Goal: Task Accomplishment & Management: Use online tool/utility

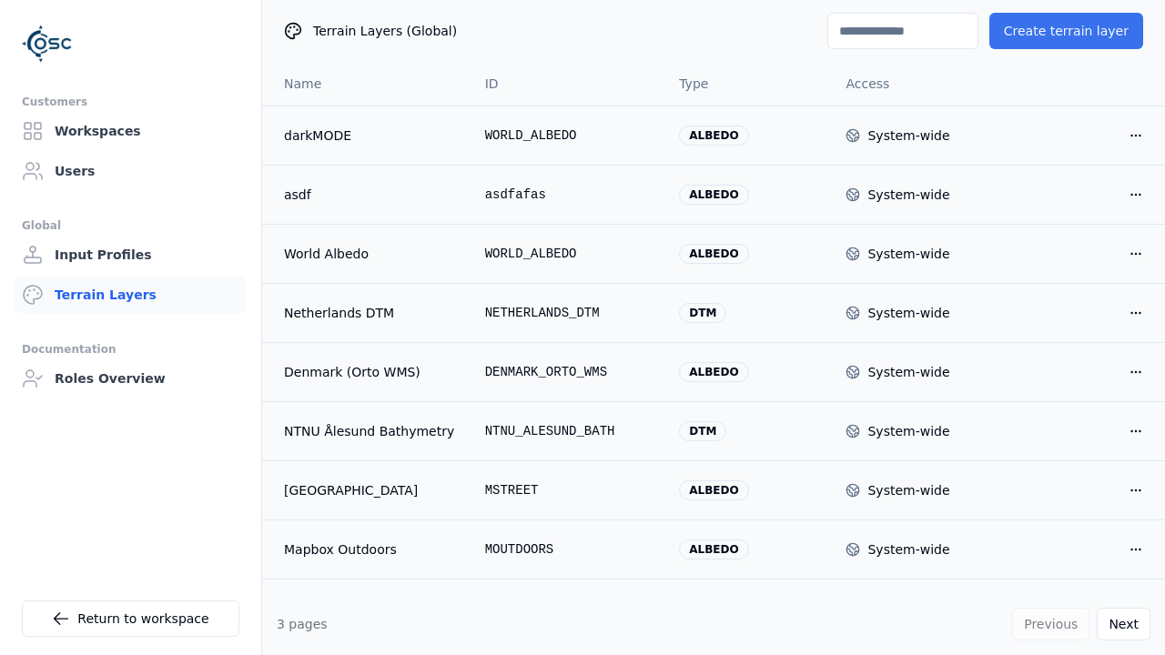
click at [1075, 31] on button "Create terrain layer" at bounding box center [1067, 31] width 154 height 36
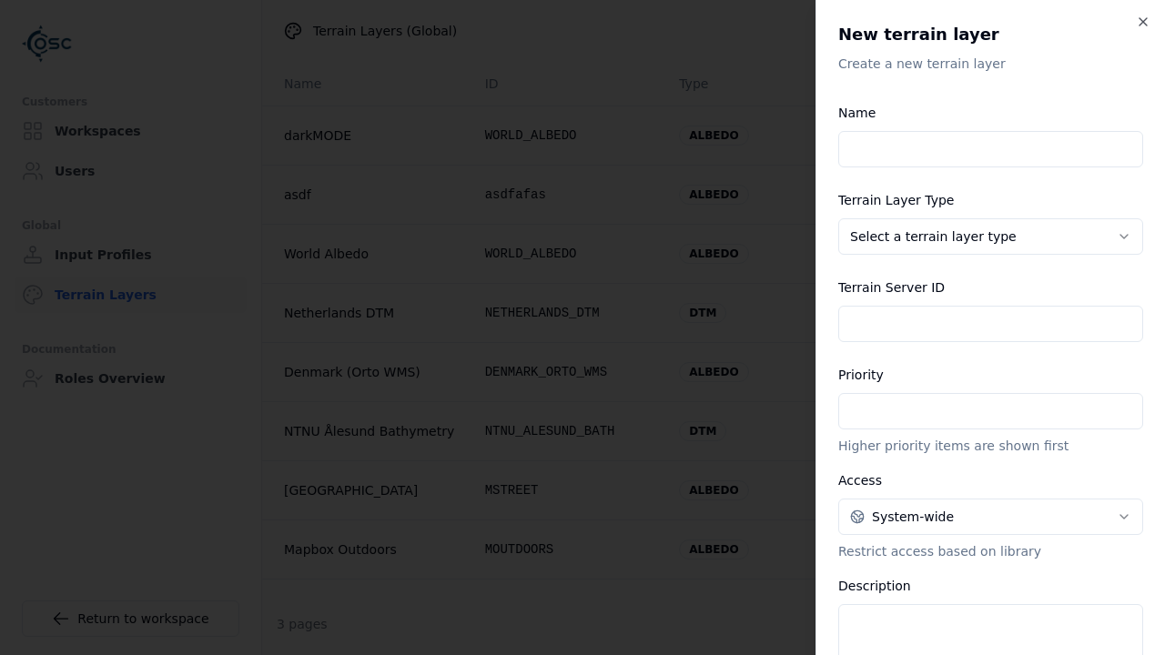
click at [990, 149] on input "Name" at bounding box center [990, 149] width 305 height 36
type input "**********"
